Goal: Transaction & Acquisition: Download file/media

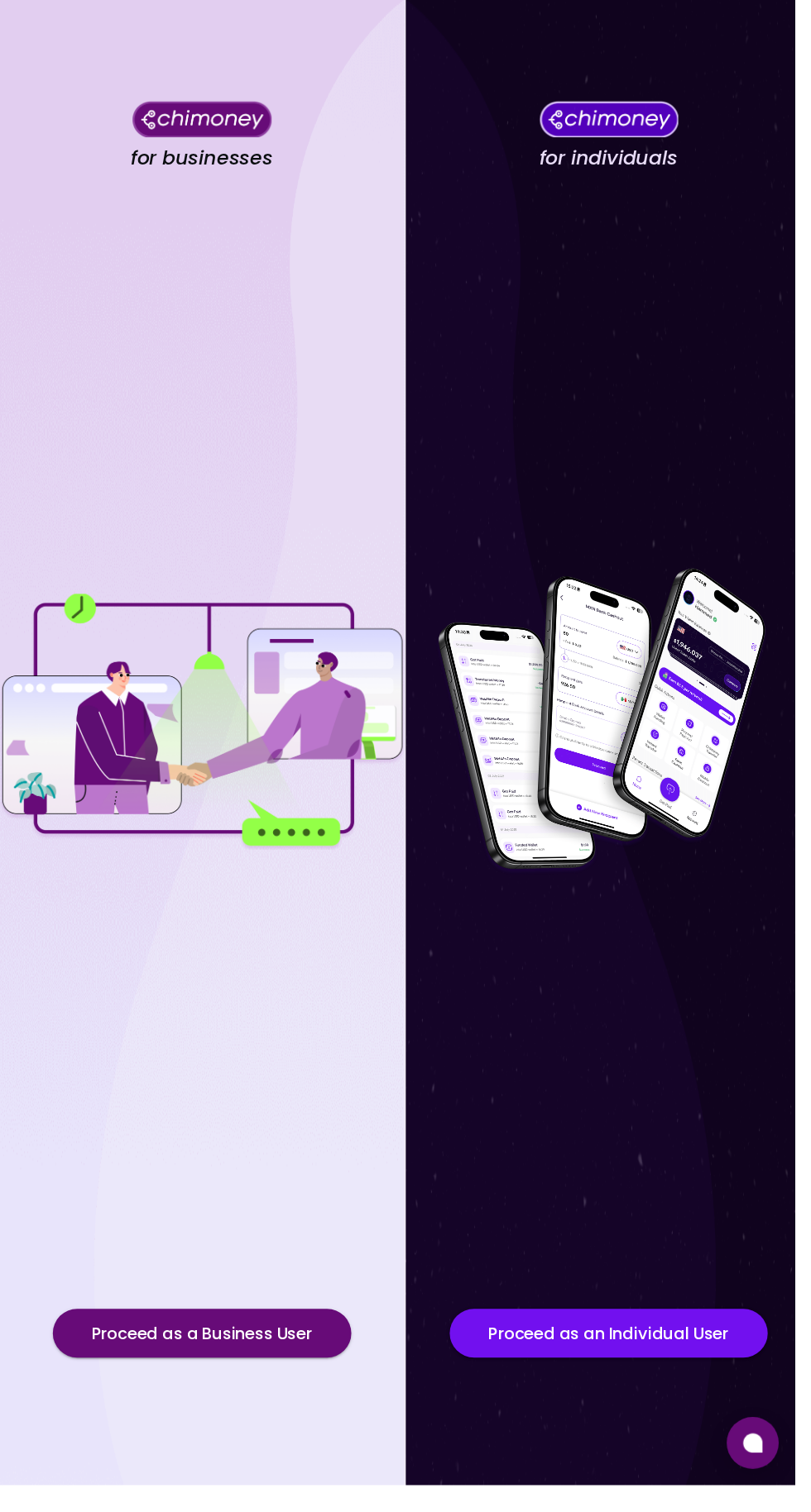
click at [646, 166] on h4 "for individuals" at bounding box center [620, 161] width 140 height 24
click at [697, 752] on img at bounding box center [621, 735] width 414 height 330
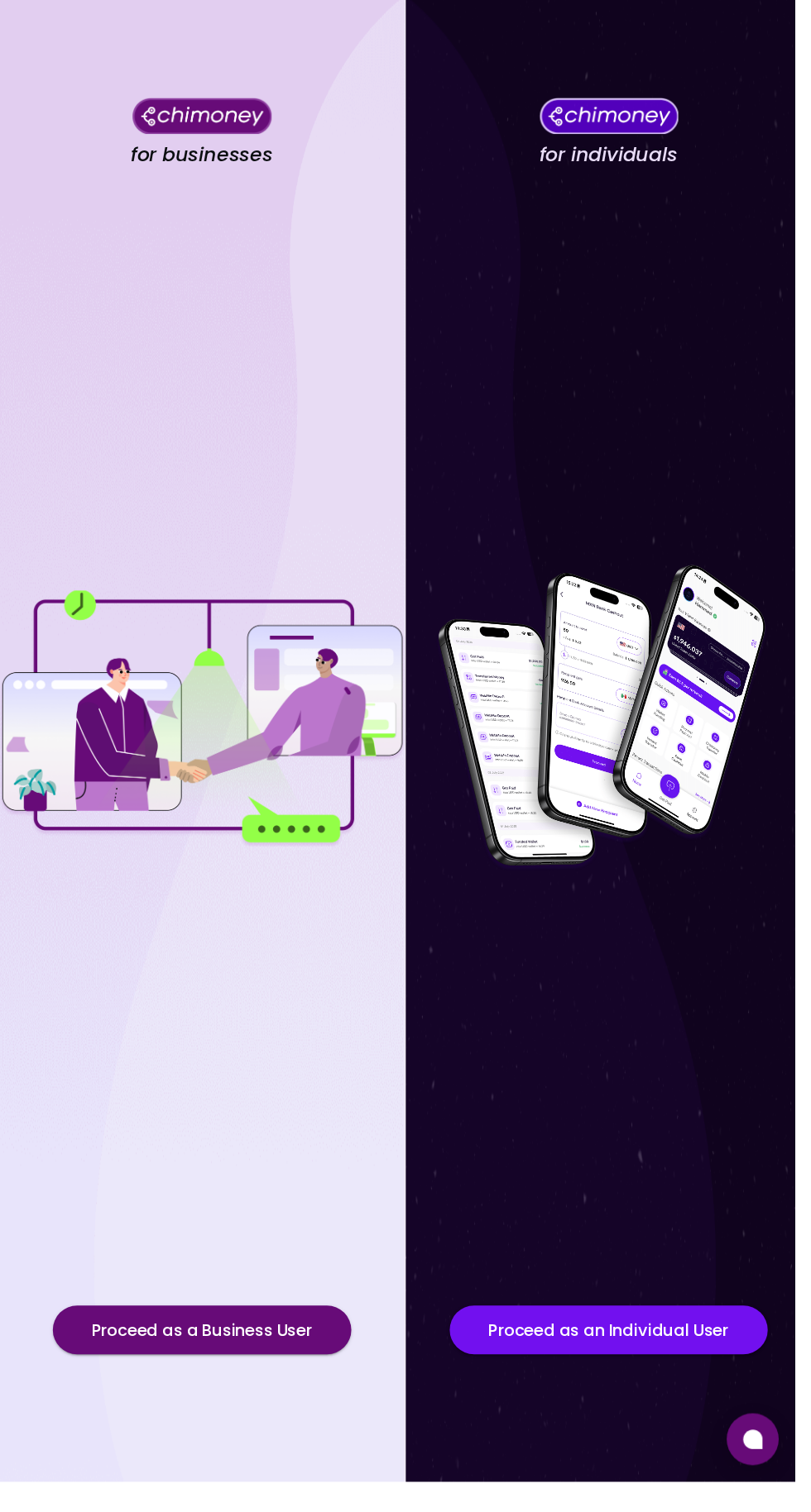
click at [682, 593] on div at bounding box center [621, 735] width 414 height 1096
click at [717, 849] on img at bounding box center [621, 735] width 414 height 330
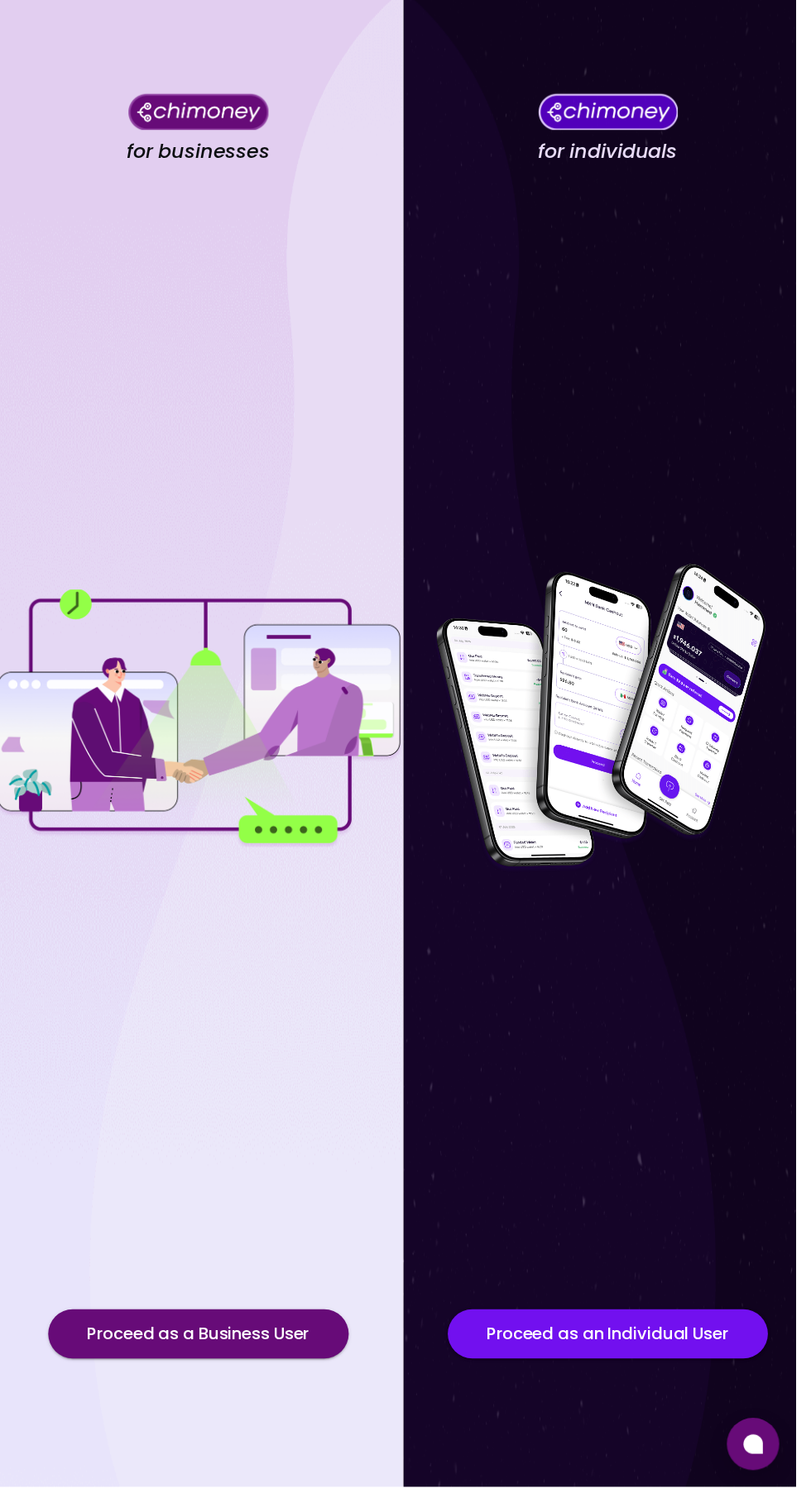
click at [668, 901] on img at bounding box center [621, 735] width 414 height 330
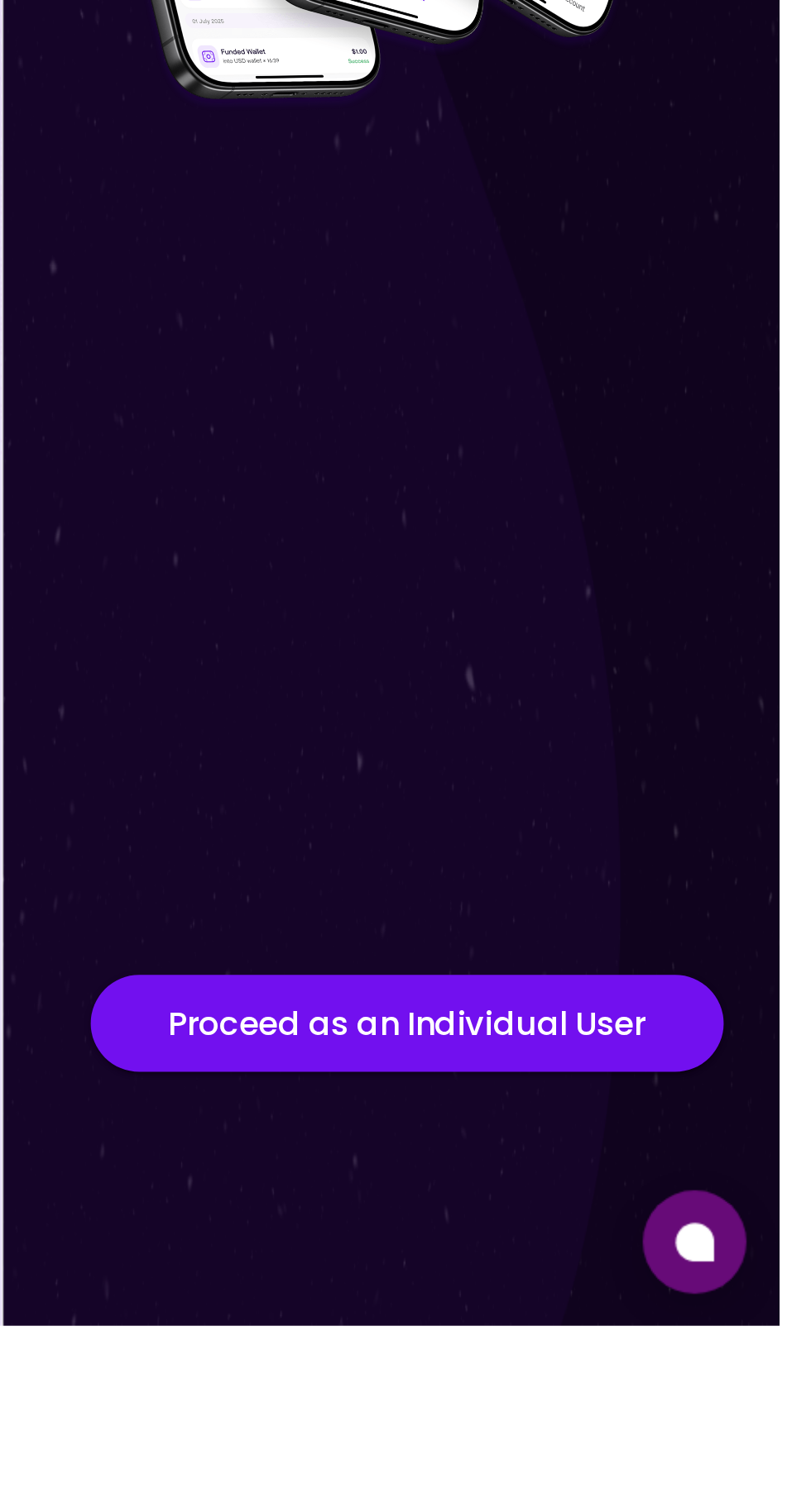
click at [676, 1382] on button "Proceed as an Individual User" at bounding box center [621, 1357] width 323 height 50
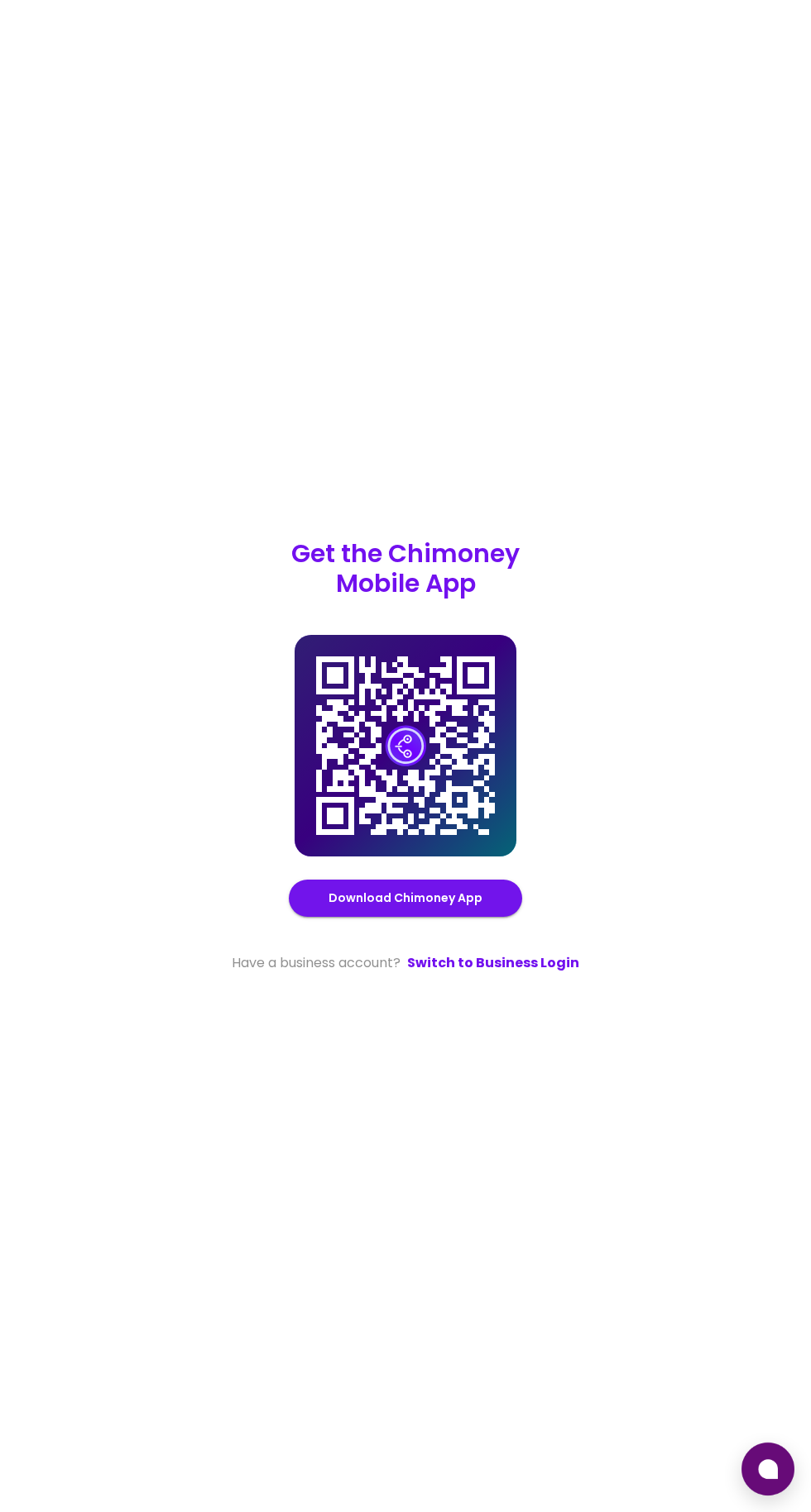
click at [430, 665] on div "Get the Chimoney Mobile App Chimoney Mobile App Download Chimoney App Have a bu…" at bounding box center [405, 756] width 358 height 434
click at [421, 767] on image at bounding box center [405, 745] width 41 height 41
click at [432, 909] on link "Download Chimoney App" at bounding box center [405, 898] width 154 height 21
